Goal: Task Accomplishment & Management: Manage account settings

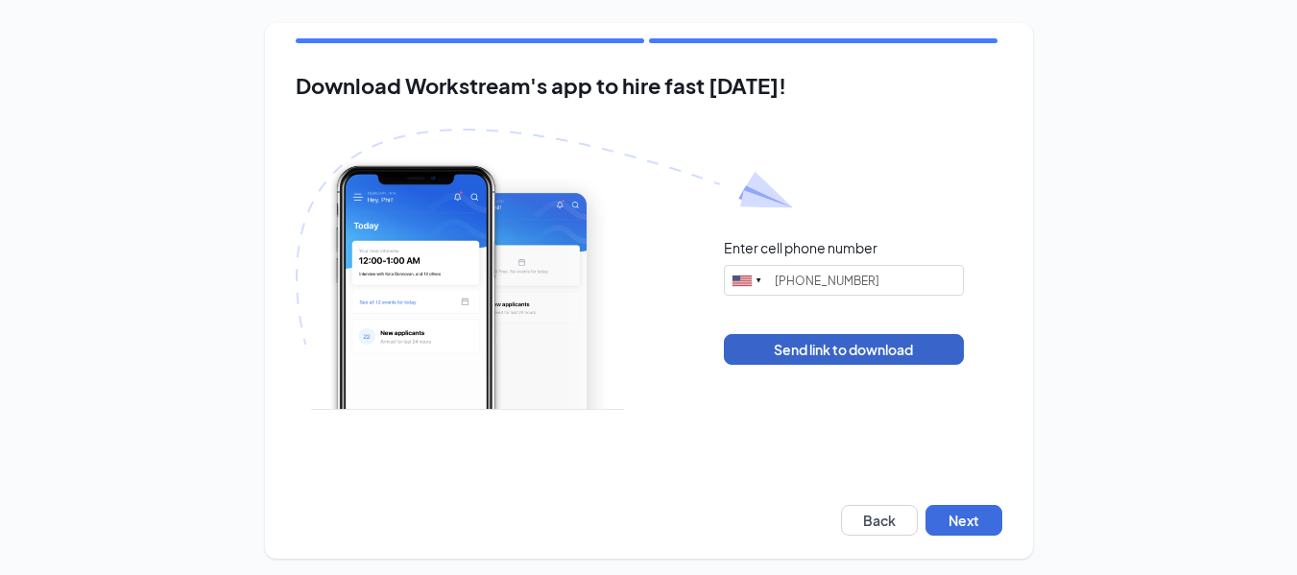
click at [803, 347] on button "Send link to download" at bounding box center [844, 349] width 240 height 31
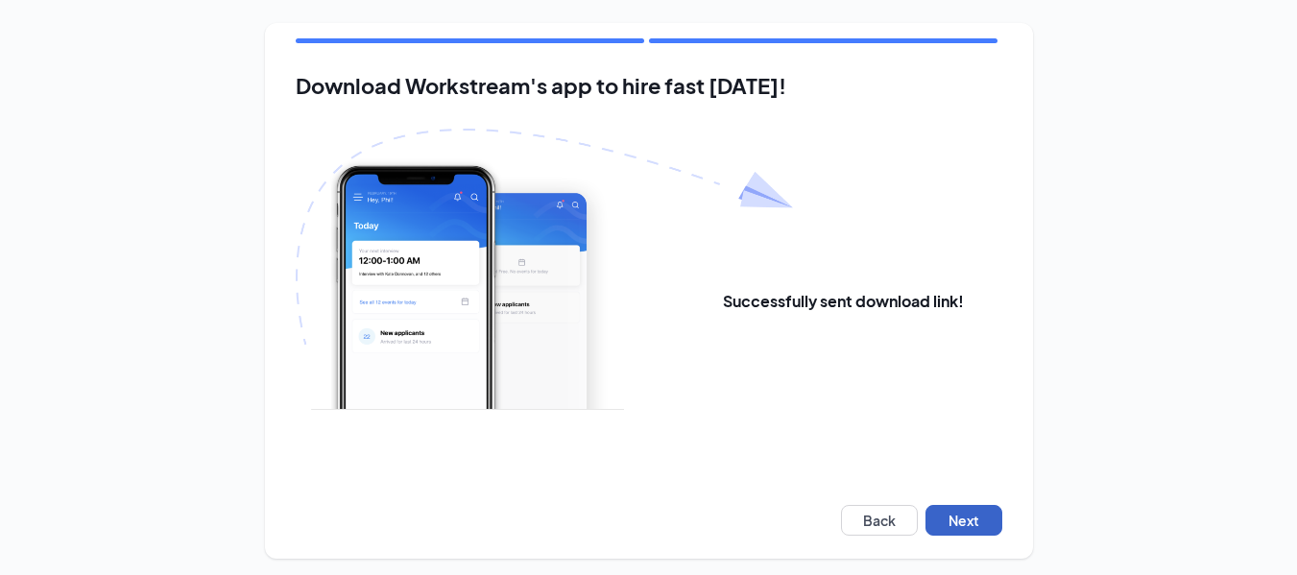
click at [966, 524] on button "Next" at bounding box center [963, 520] width 77 height 31
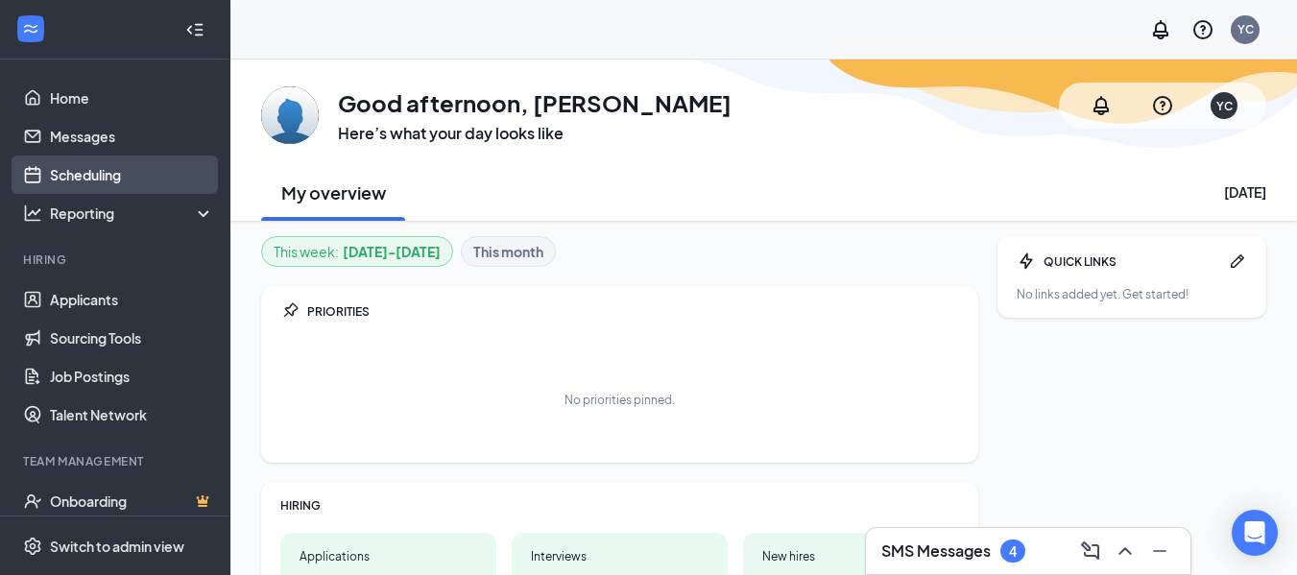
click at [116, 180] on link "Scheduling" at bounding box center [132, 175] width 164 height 38
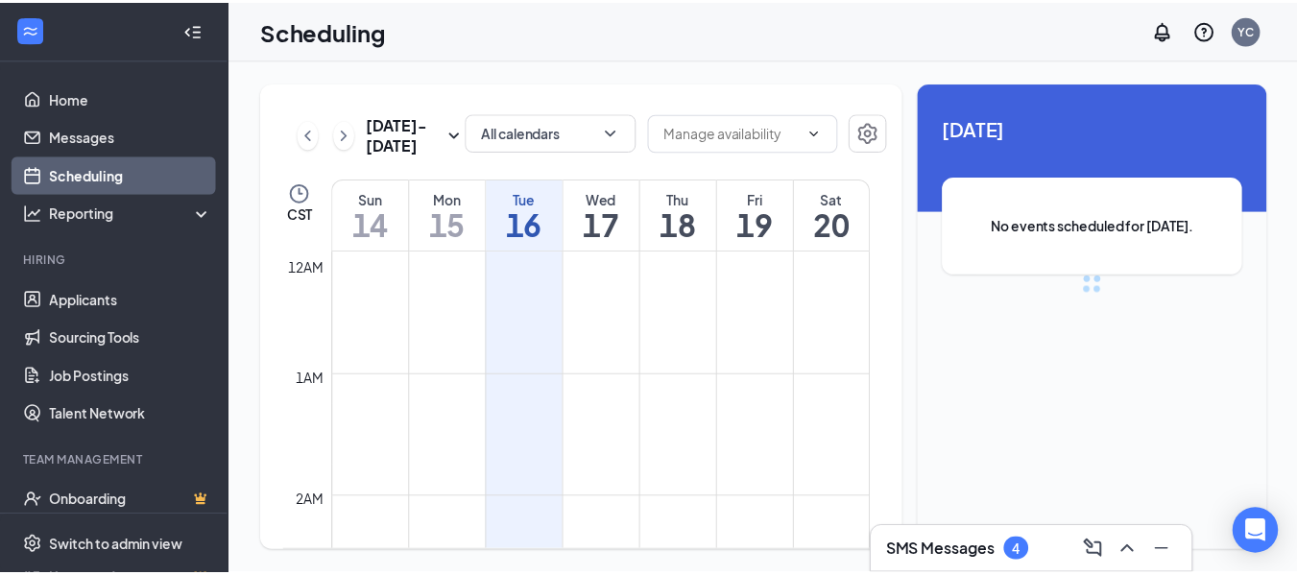
scroll to position [944, 0]
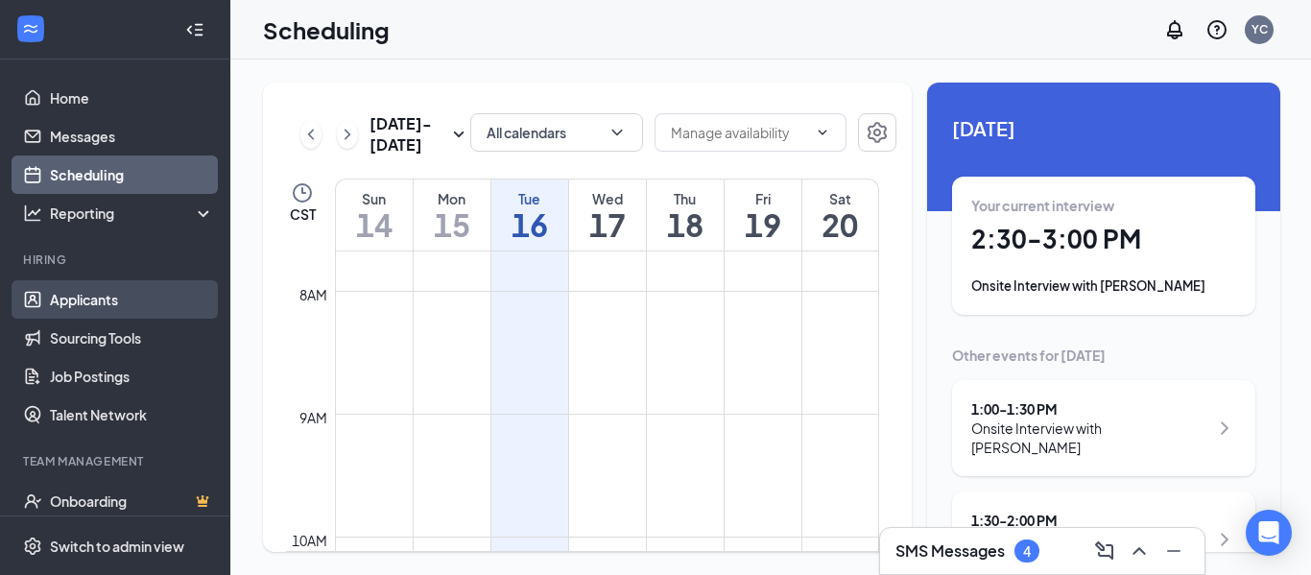
click at [95, 303] on link "Applicants" at bounding box center [132, 299] width 164 height 38
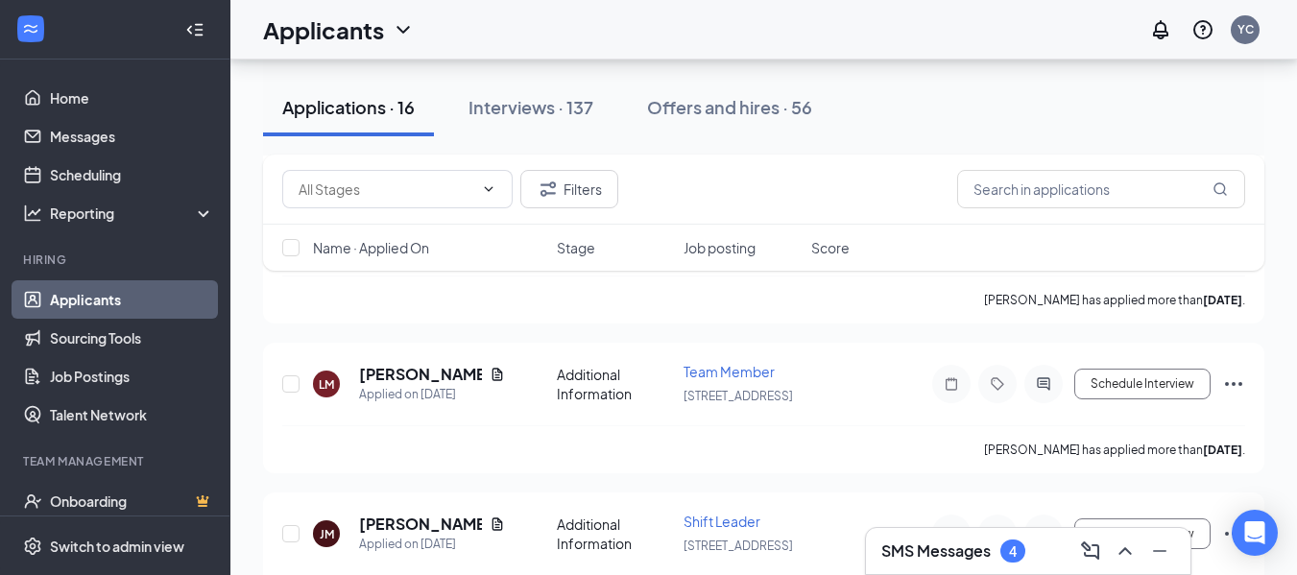
scroll to position [1720, 0]
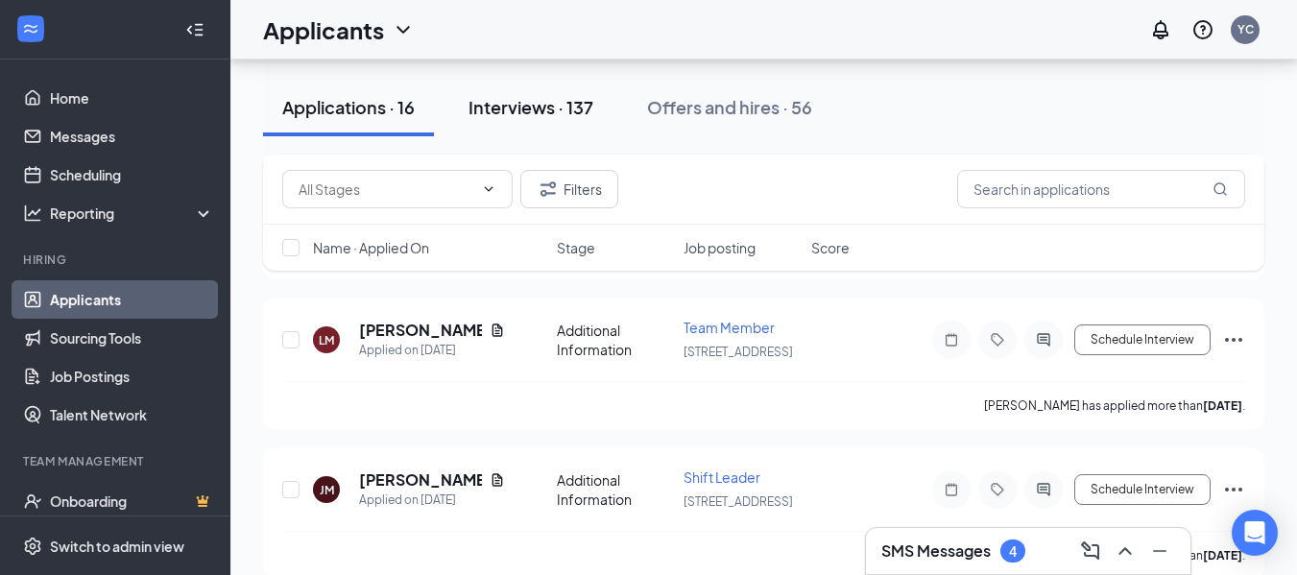
click at [533, 118] on div "Interviews · 137" at bounding box center [530, 107] width 125 height 24
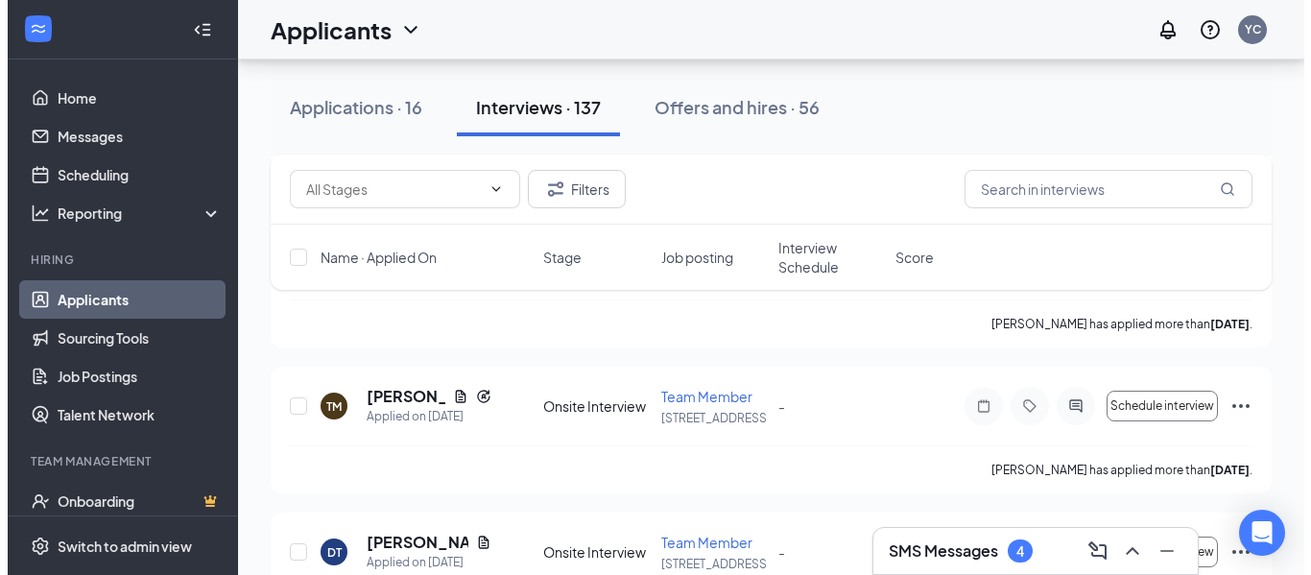
scroll to position [3924, 0]
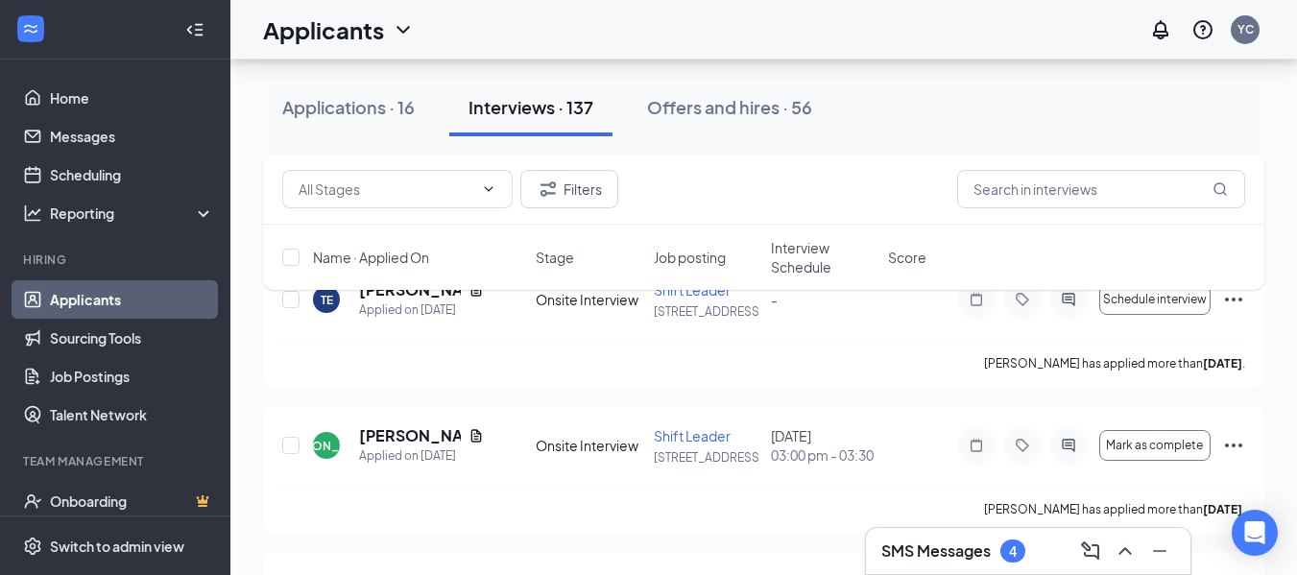
click at [401, 446] on h5 "[PERSON_NAME]" at bounding box center [410, 435] width 102 height 21
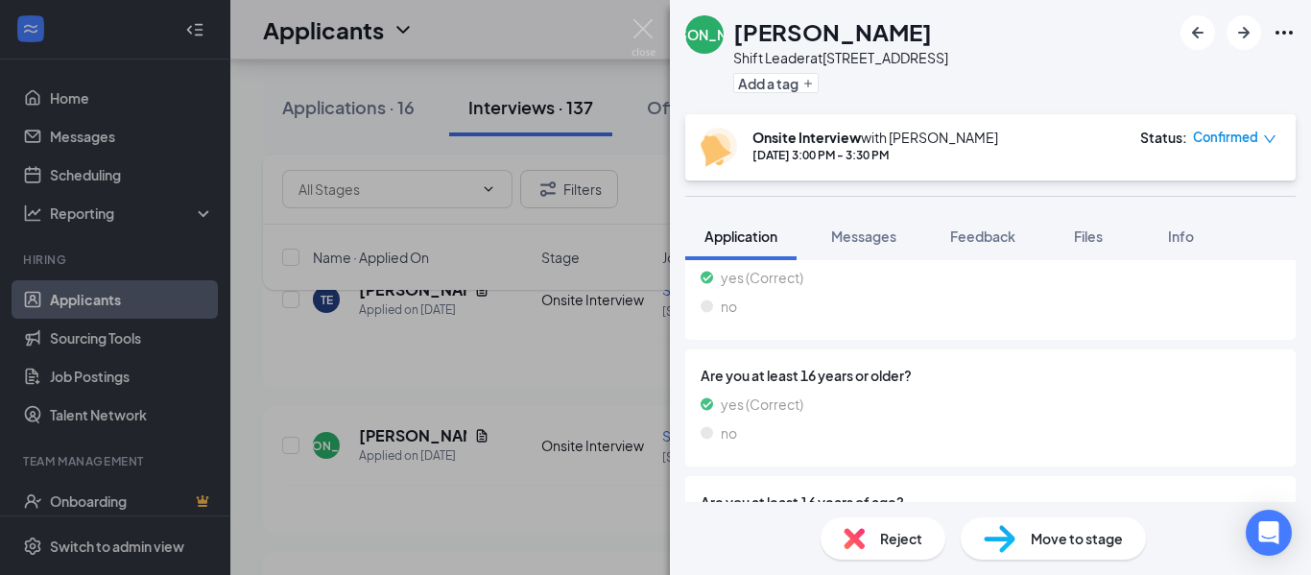
scroll to position [524, 0]
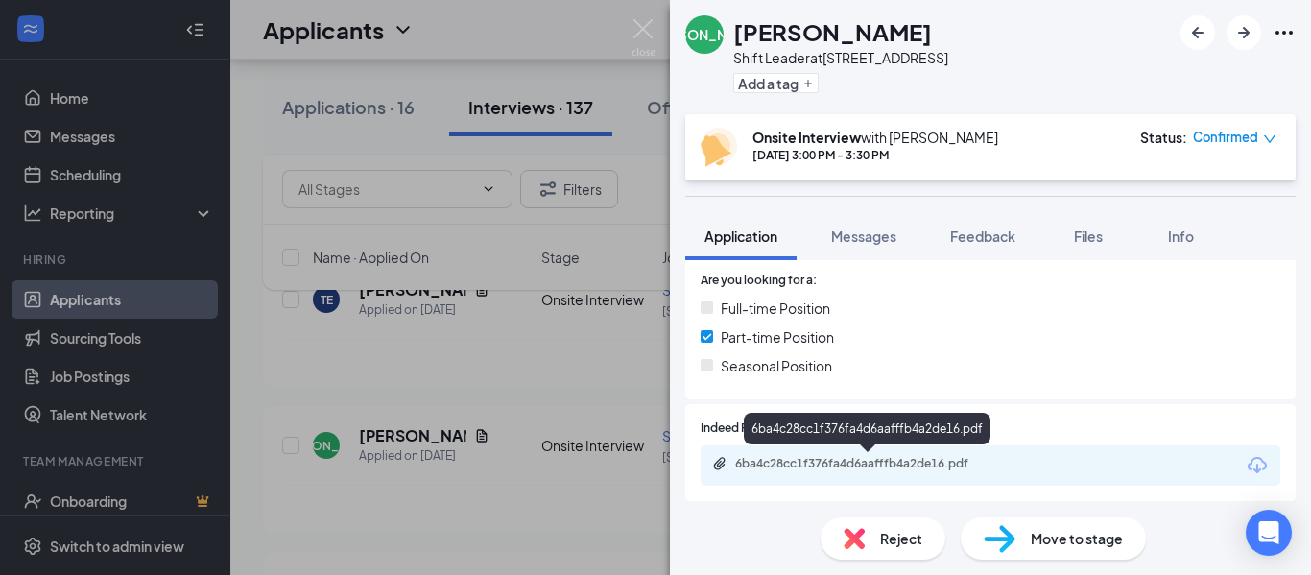
click at [863, 462] on div "6ba4c28cc1f376fa4d6aafffb4a2de16.pdf" at bounding box center [869, 463] width 269 height 15
